Goal: Information Seeking & Learning: Find specific fact

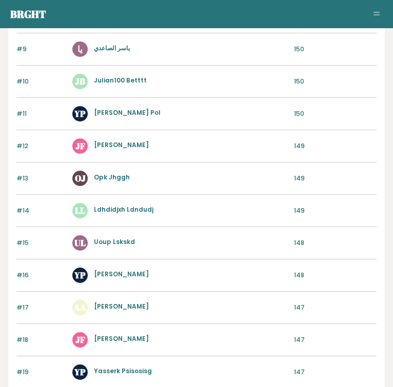
scroll to position [643, 0]
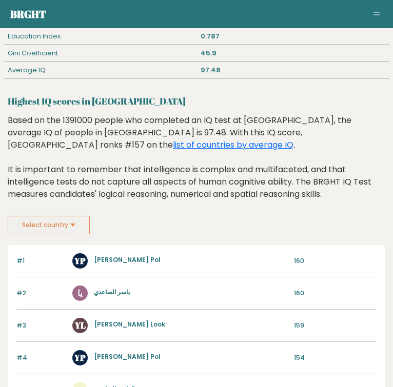
scroll to position [151, 0]
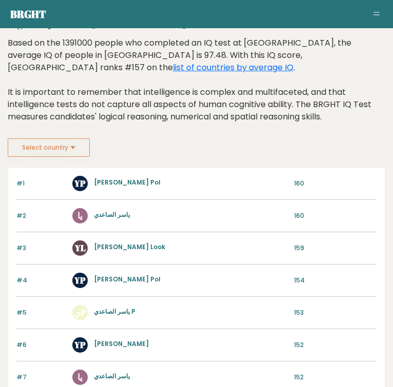
click at [53, 134] on div "Based on the 1391000 people who completed an IQ test at BRGHT, the average IQ o…" at bounding box center [196, 88] width 377 height 102
click at [55, 141] on button "Select country" at bounding box center [49, 147] width 82 height 18
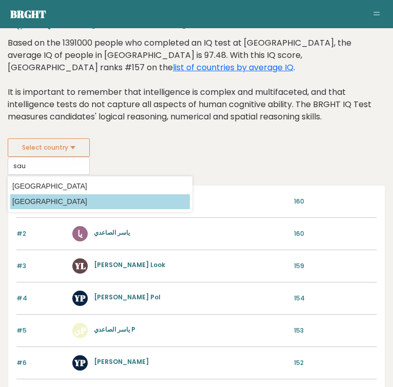
click at [54, 196] on option "[GEOGRAPHIC_DATA]" at bounding box center [99, 201] width 179 height 15
type input "[GEOGRAPHIC_DATA]"
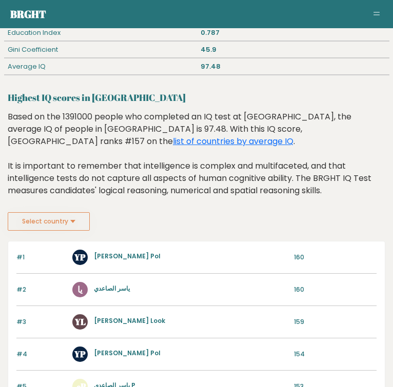
scroll to position [80, 0]
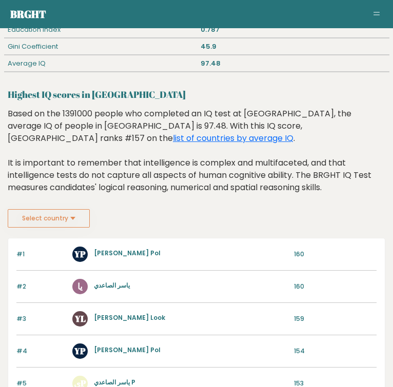
click at [63, 220] on button "Select country" at bounding box center [49, 218] width 82 height 18
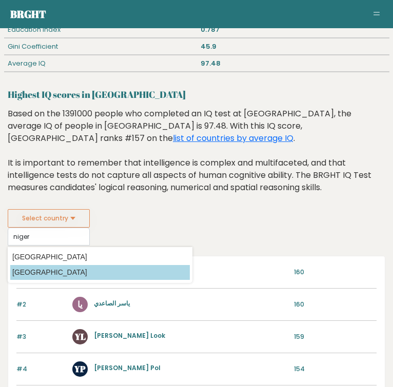
click at [57, 271] on option "[GEOGRAPHIC_DATA]" at bounding box center [99, 272] width 179 height 15
type input "[GEOGRAPHIC_DATA]"
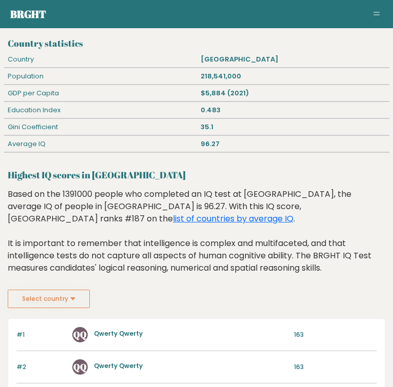
click at [59, 276] on div "Based on the 1391000 people who completed an IQ test at [GEOGRAPHIC_DATA], the …" at bounding box center [196, 239] width 377 height 102
click at [60, 290] on button "Select country" at bounding box center [49, 299] width 82 height 18
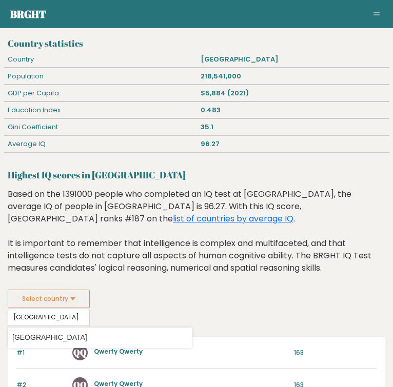
click at [53, 328] on datalist "Country Afghanistan Albania Algeria American Samoa Andorra Angola Anguilla Anta…" at bounding box center [100, 338] width 185 height 21
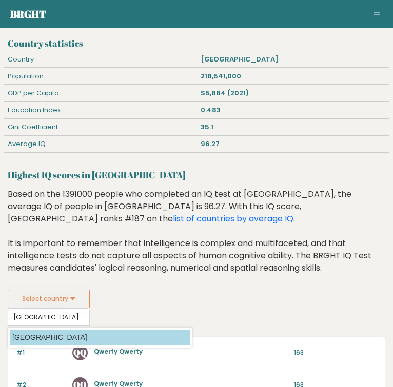
click at [54, 330] on option "[GEOGRAPHIC_DATA]" at bounding box center [99, 337] width 179 height 15
type input "[GEOGRAPHIC_DATA]"
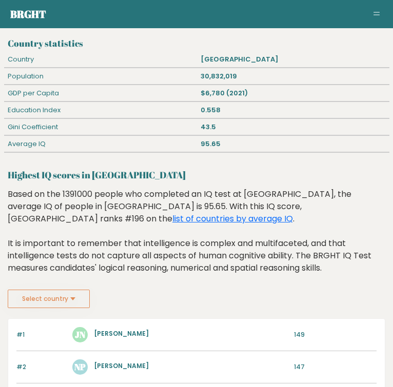
click at [50, 294] on button "Select country" at bounding box center [49, 299] width 82 height 18
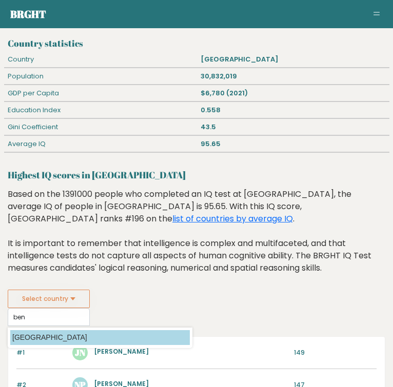
click at [50, 330] on option "[GEOGRAPHIC_DATA]" at bounding box center [99, 337] width 179 height 15
type input "[GEOGRAPHIC_DATA]"
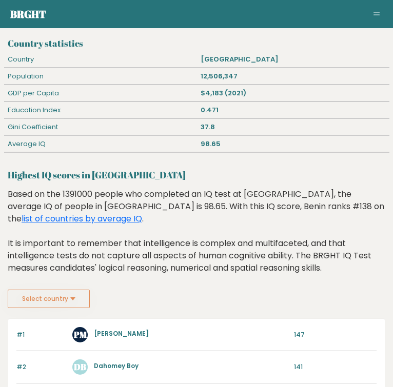
click at [69, 290] on button "Select country" at bounding box center [49, 299] width 82 height 18
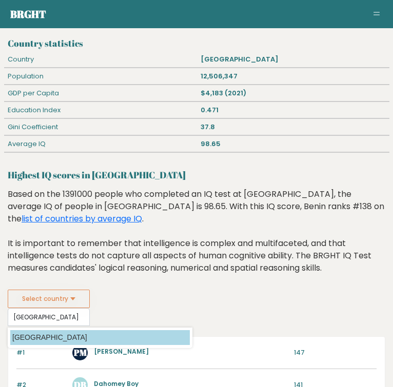
click at [51, 330] on option "[GEOGRAPHIC_DATA]" at bounding box center [99, 337] width 179 height 15
type input "[GEOGRAPHIC_DATA]"
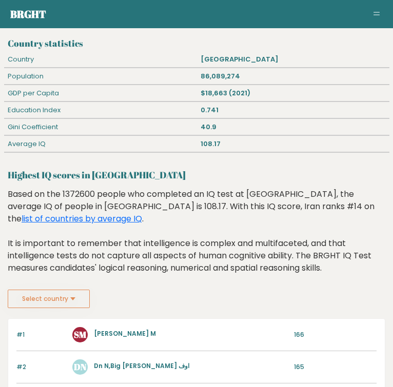
click at [56, 290] on button "Select country" at bounding box center [49, 299] width 82 height 18
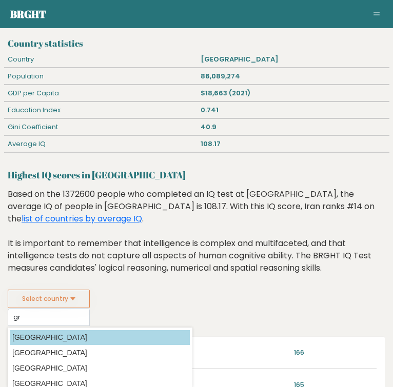
click at [52, 330] on option "[GEOGRAPHIC_DATA]" at bounding box center [99, 337] width 179 height 15
type input "[GEOGRAPHIC_DATA]"
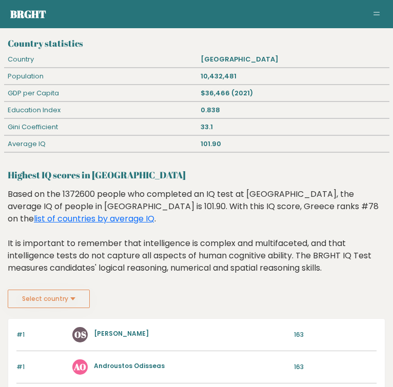
click at [52, 291] on button "Select country" at bounding box center [49, 299] width 82 height 18
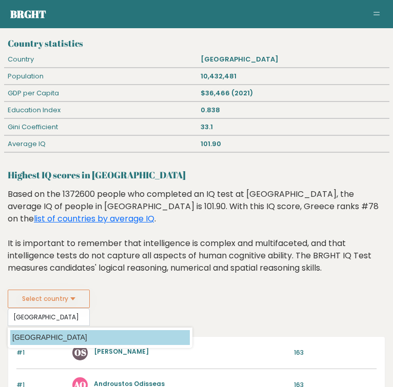
click at [48, 330] on option "Syria" at bounding box center [99, 337] width 179 height 15
type input "Syria"
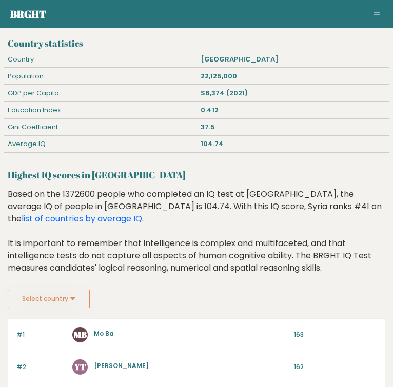
click at [45, 294] on button "Select country" at bounding box center [49, 299] width 82 height 18
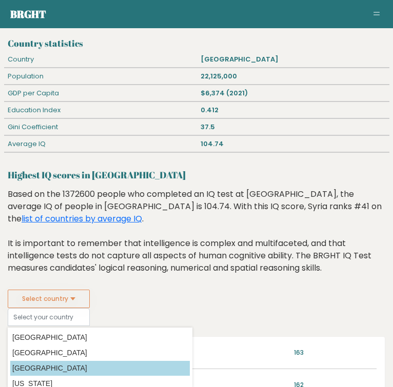
click at [53, 361] on option "[GEOGRAPHIC_DATA]" at bounding box center [99, 368] width 179 height 15
type input "[GEOGRAPHIC_DATA]"
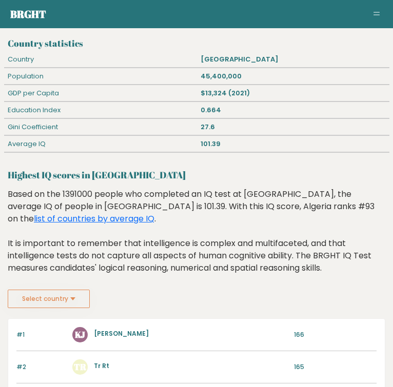
click at [56, 292] on button "Select country" at bounding box center [49, 299] width 82 height 18
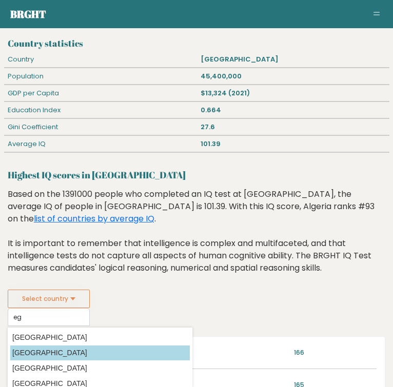
click at [43, 346] on option "[GEOGRAPHIC_DATA]" at bounding box center [99, 353] width 179 height 15
type input "[GEOGRAPHIC_DATA]"
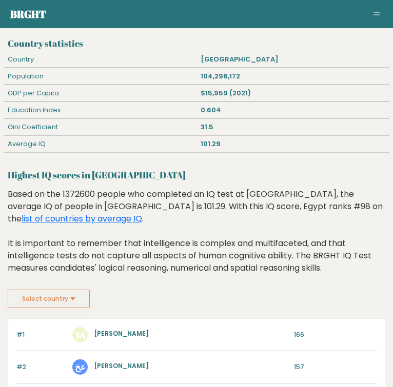
click at [56, 294] on button "Select country" at bounding box center [49, 299] width 82 height 18
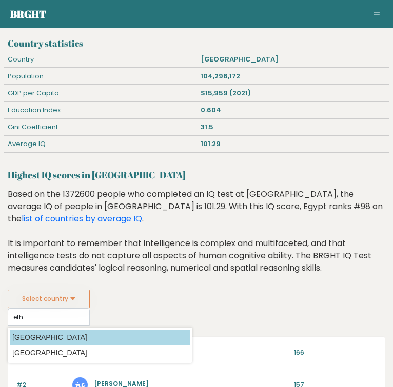
click at [56, 330] on option "Ethiopia" at bounding box center [99, 337] width 179 height 15
type input "Ethiopia"
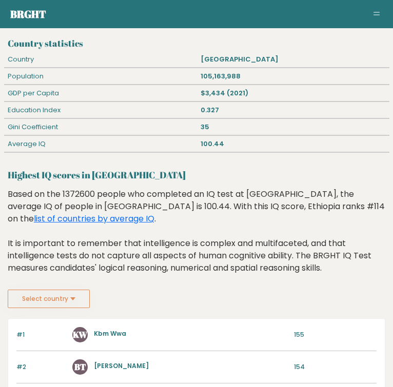
click at [60, 301] on button "Select country" at bounding box center [49, 299] width 82 height 18
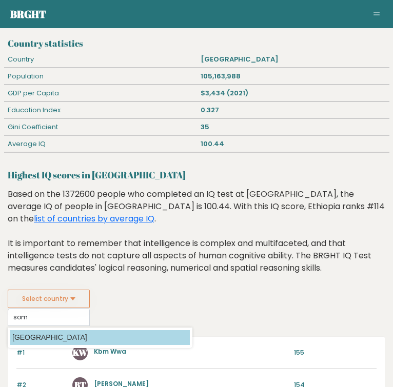
click at [56, 333] on option "[GEOGRAPHIC_DATA]" at bounding box center [99, 337] width 179 height 15
type input "[GEOGRAPHIC_DATA]"
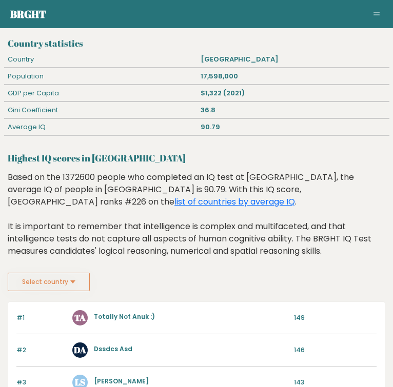
click at [57, 282] on button "Select country" at bounding box center [49, 282] width 82 height 18
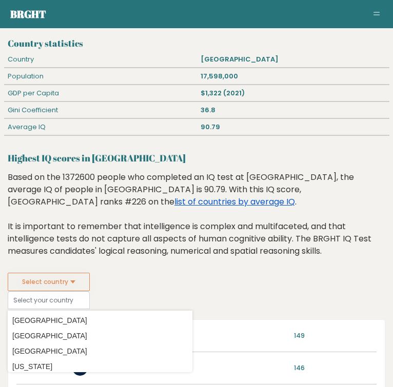
click at [279, 196] on link "list of countries by average IQ" at bounding box center [234, 202] width 120 height 12
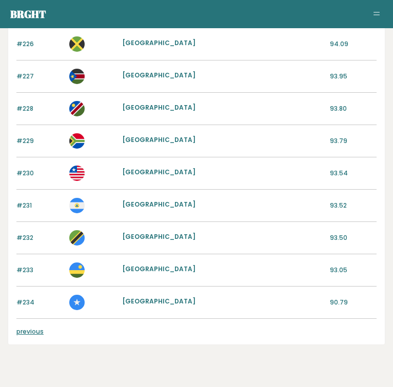
scroll to position [908, 0]
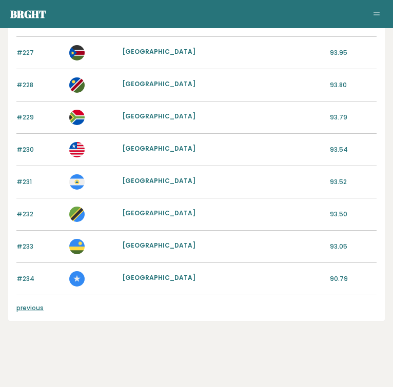
click at [41, 309] on link "previous" at bounding box center [29, 308] width 27 height 9
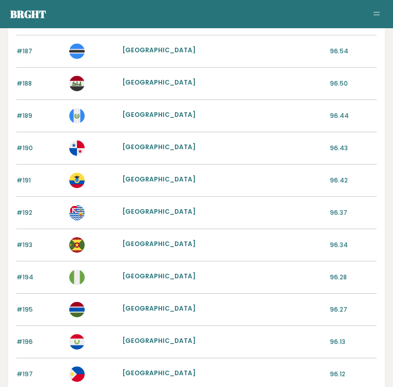
scroll to position [1104, 0]
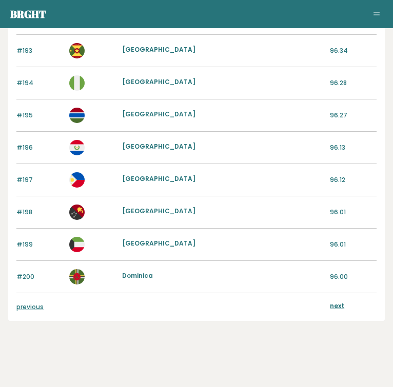
click at [39, 307] on link "previous" at bounding box center [29, 306] width 27 height 9
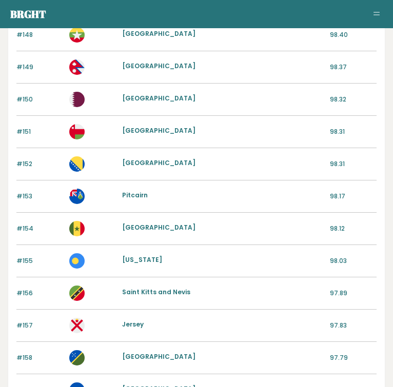
scroll to position [1074, 0]
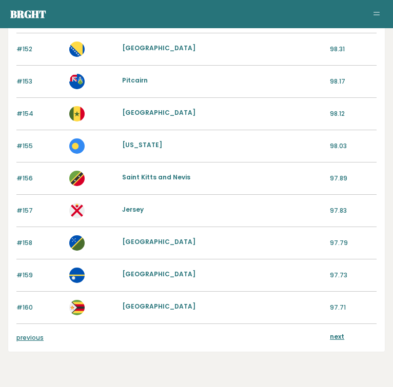
click at [26, 338] on link "previous" at bounding box center [29, 337] width 27 height 9
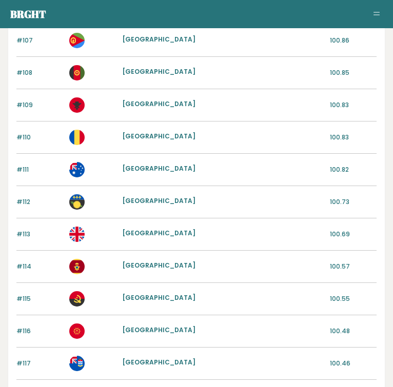
scroll to position [1104, 0]
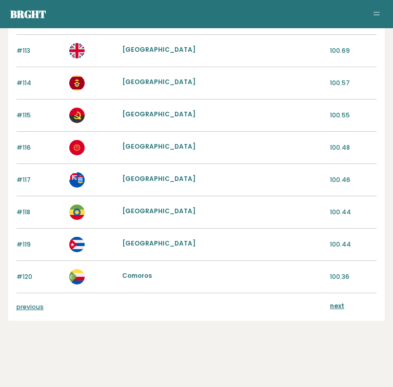
click at [30, 308] on link "previous" at bounding box center [29, 306] width 27 height 9
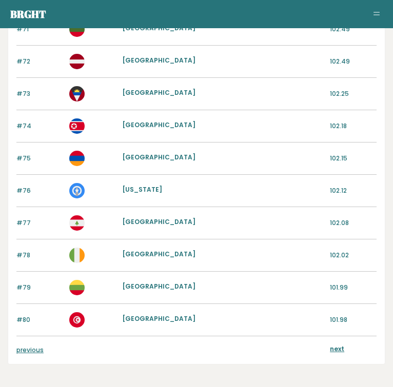
scroll to position [1062, 0]
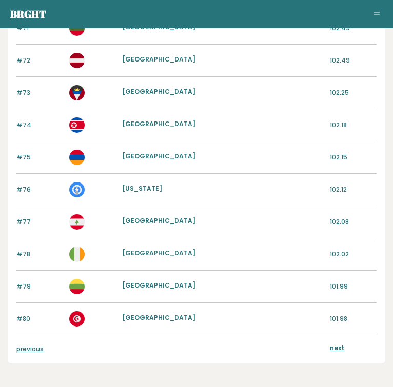
click at [36, 348] on link "previous" at bounding box center [29, 349] width 27 height 9
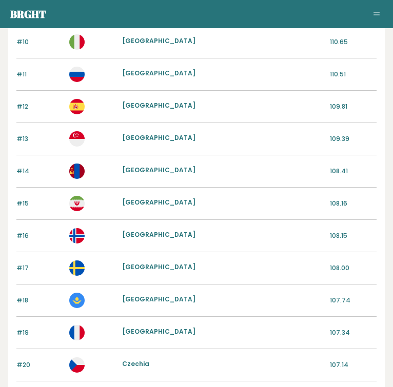
scroll to position [579, 0]
